Goal: Task Accomplishment & Management: Use online tool/utility

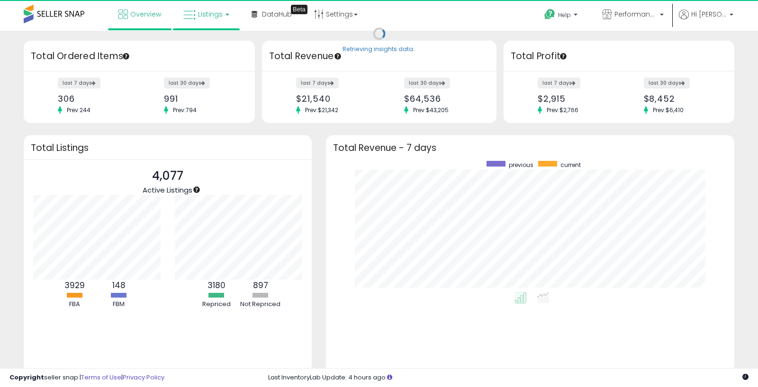
scroll to position [132, 389]
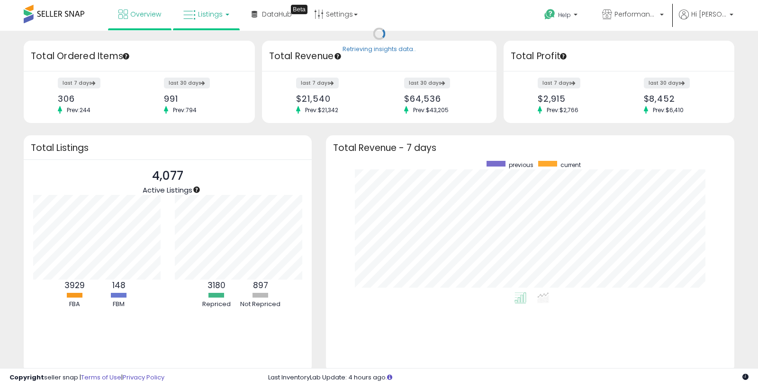
click at [206, 15] on span "Listings" at bounding box center [210, 13] width 25 height 9
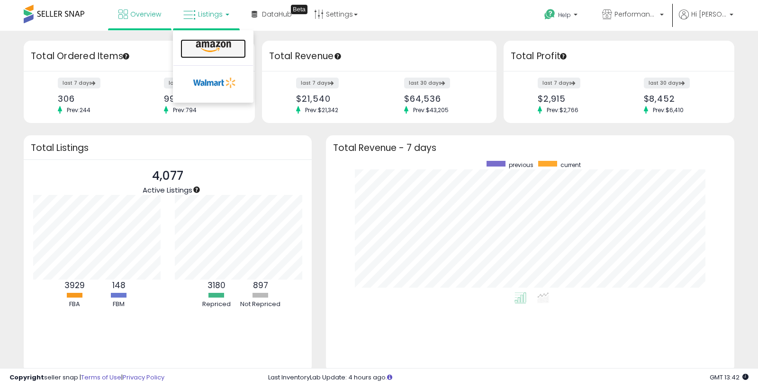
click at [213, 47] on icon at bounding box center [213, 47] width 41 height 12
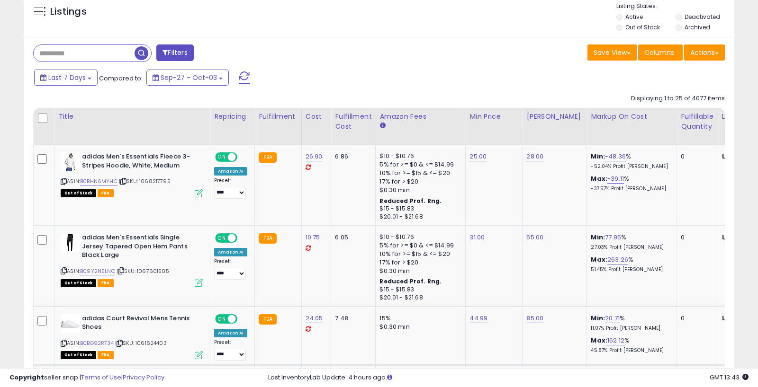
scroll to position [383, 0]
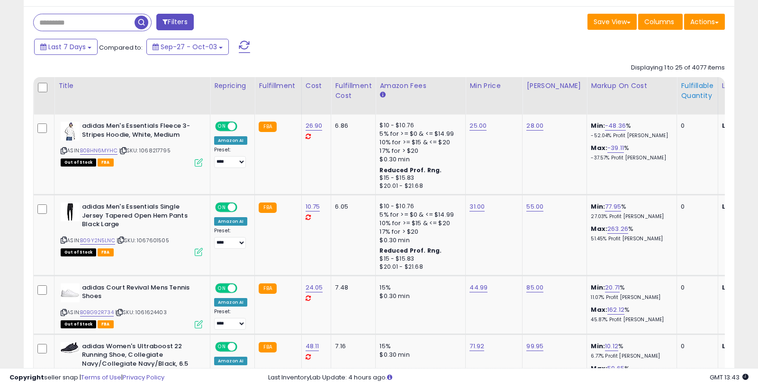
click at [681, 96] on div "Fulfillable Quantity" at bounding box center [697, 91] width 33 height 20
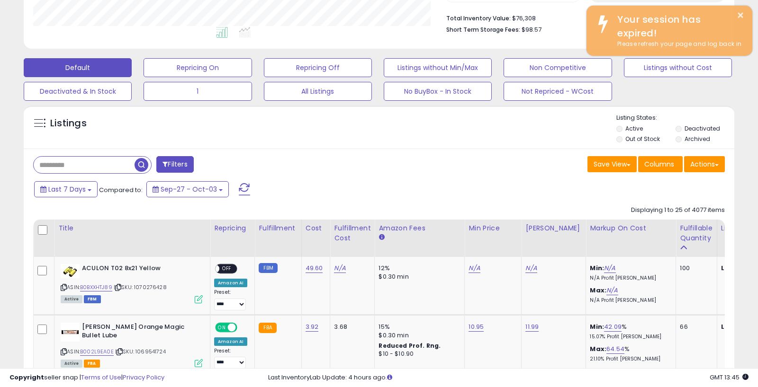
scroll to position [243, 0]
